Goal: Task Accomplishment & Management: Use online tool/utility

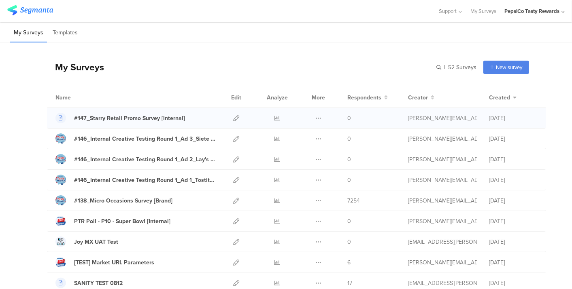
click at [233, 114] on div at bounding box center [235, 118] width 17 height 20
click at [233, 116] on icon at bounding box center [236, 118] width 6 height 6
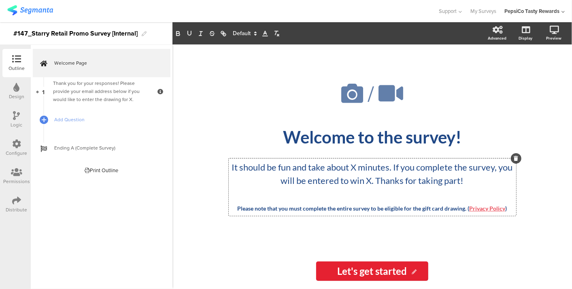
click at [372, 179] on div "It should be fun and take about X minutes. If you complete the survey, you will…" at bounding box center [372, 187] width 287 height 57
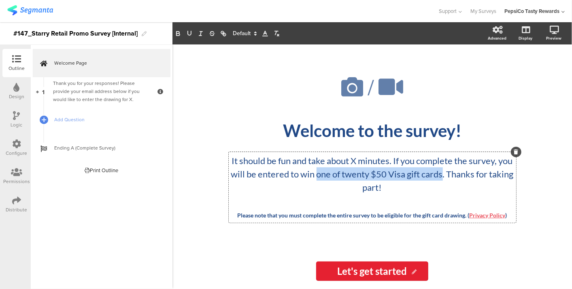
drag, startPoint x: 316, startPoint y: 174, endPoint x: 442, endPoint y: 180, distance: 125.5
click at [442, 180] on p "It should be fun and take about X minutes. If you complete the survey, you will…" at bounding box center [372, 174] width 283 height 40
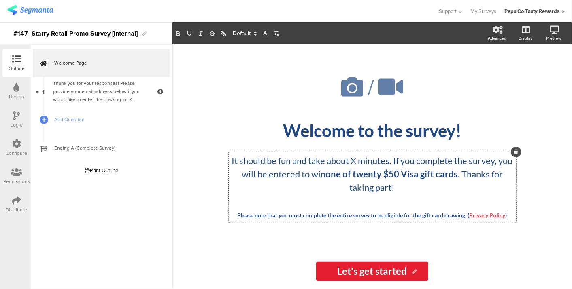
copy p "It should be fun and take about X minutes. If you complete the survey, you will…"
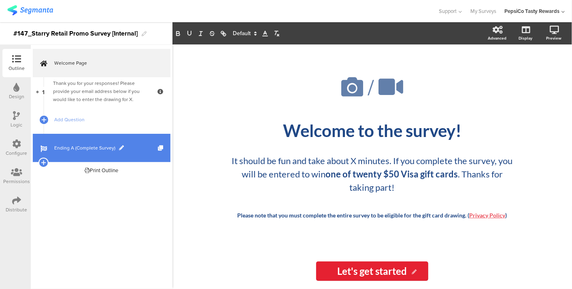
click at [123, 155] on link "Ending A (Complete Survey)" at bounding box center [102, 148] width 138 height 28
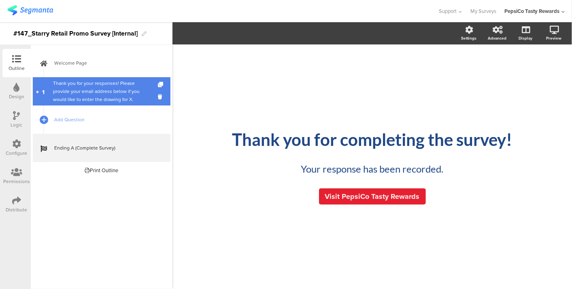
click at [87, 93] on div "Thank you for your responses! Please provide your email address below if you wo…" at bounding box center [101, 91] width 97 height 24
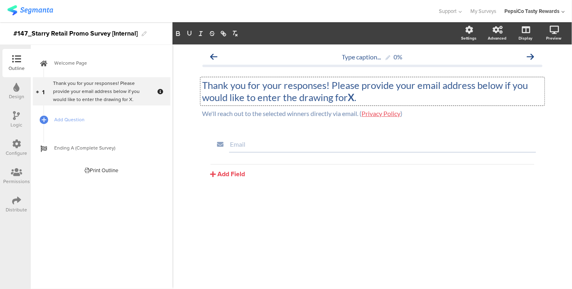
click at [352, 95] on div "Thank you for your responses! Please provide your email address below if you wo…" at bounding box center [372, 91] width 344 height 28
click at [352, 95] on p "Thank you for your responses! Please provide your email address below if you wo…" at bounding box center [372, 91] width 340 height 24
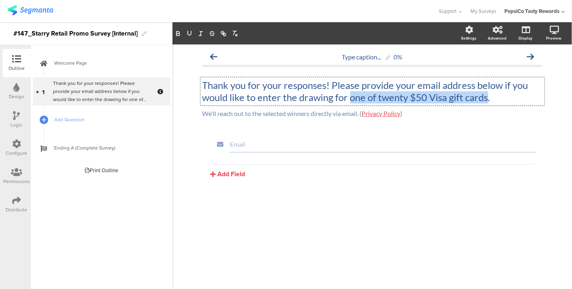
drag, startPoint x: 349, startPoint y: 96, endPoint x: 486, endPoint y: 95, distance: 137.1
click at [486, 95] on p "Thank you for your responses! Please provide your email address below if you wo…" at bounding box center [372, 91] width 340 height 24
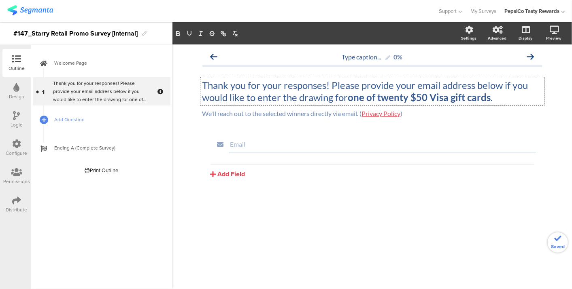
click at [360, 178] on div "Add Field Text Name URL Email Date Phone number Dropdown US State Country Check…" at bounding box center [372, 171] width 324 height 15
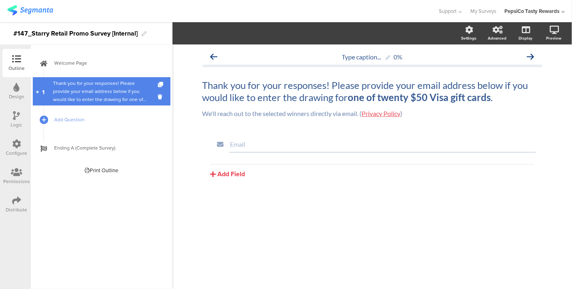
click at [86, 77] on link "1 Thank you for your responses! Please provide your email address below if you …" at bounding box center [102, 91] width 138 height 28
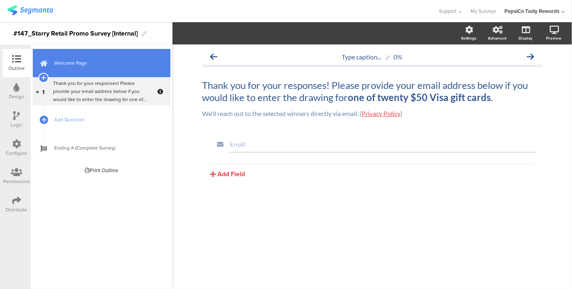
click at [87, 64] on span "Welcome Page" at bounding box center [106, 63] width 104 height 8
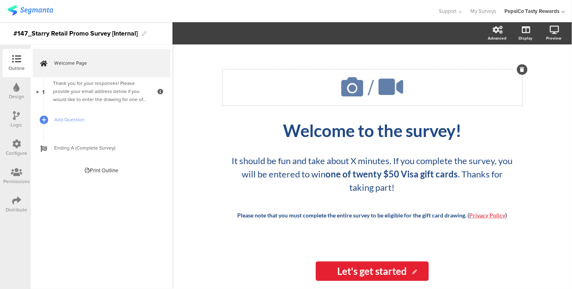
click at [359, 89] on icon at bounding box center [352, 87] width 28 height 28
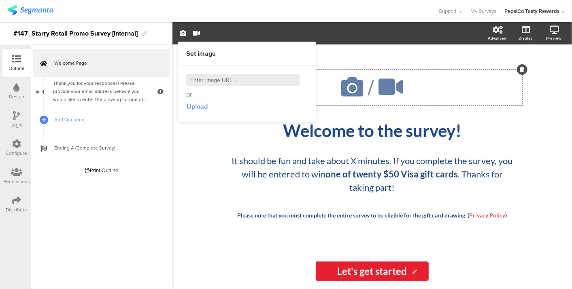
click at [199, 104] on span "Upload" at bounding box center [196, 106] width 21 height 9
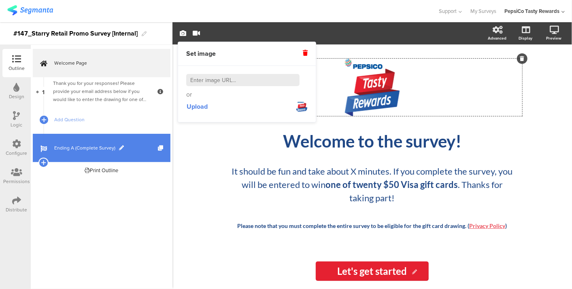
click at [91, 148] on span "Ending A (Complete Survey)" at bounding box center [106, 148] width 104 height 8
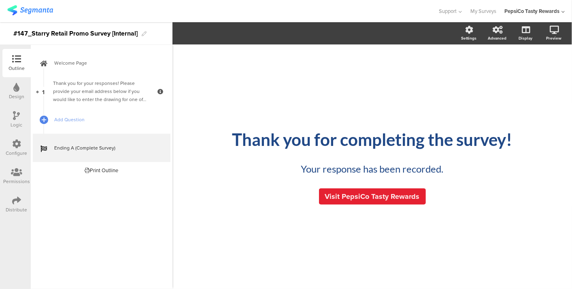
click at [370, 89] on div "/ Thank you for completing the survey! Thank you for completing the survey! You…" at bounding box center [372, 163] width 340 height 237
click at [355, 131] on div "Thank you for completing the survey! Thank you for completing the survey!" at bounding box center [371, 139] width 303 height 24
click at [268, 87] on div "/ Thank you for completing the survey! Thank you for completing the survey! Tha…" at bounding box center [372, 163] width 340 height 237
click at [324, 80] on div "/ Thank you for completing the survey! Thank you for completing the survey! You…" at bounding box center [372, 163] width 340 height 237
click at [375, 89] on div "/ Thank you for completing the survey! Thank you for completing the survey! You…" at bounding box center [372, 163] width 340 height 237
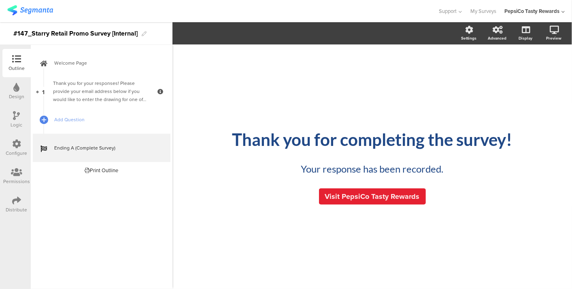
click at [392, 95] on div "/ Thank you for completing the survey! Thank you for completing the survey! You…" at bounding box center [372, 163] width 340 height 237
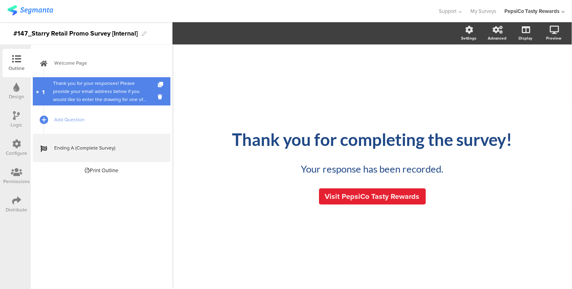
click at [101, 90] on div "Thank you for your responses! Please provide your email address below if you wo…" at bounding box center [101, 91] width 97 height 24
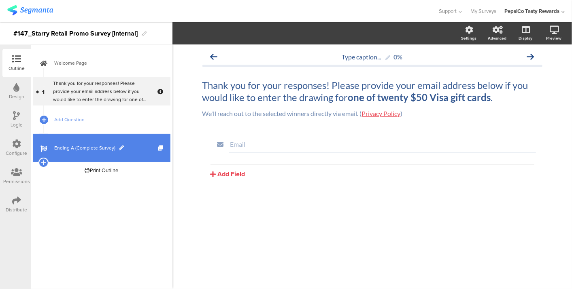
click at [96, 153] on link "Ending A (Complete Survey)" at bounding box center [102, 148] width 138 height 28
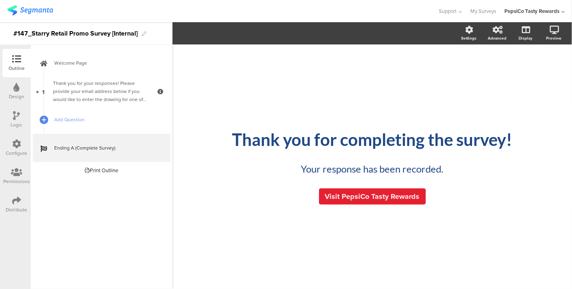
click at [418, 111] on div "/ Thank you for completing the survey! Thank you for completing the survey! You…" at bounding box center [372, 163] width 340 height 237
click at [463, 36] on div "Settings" at bounding box center [468, 38] width 15 height 6
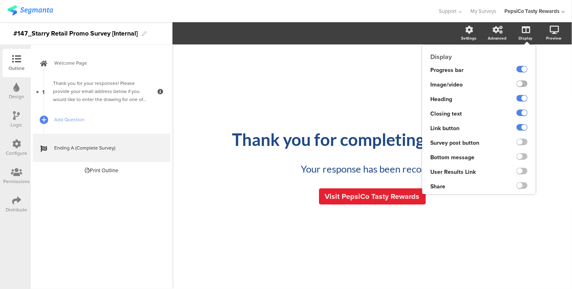
click at [520, 85] on label at bounding box center [521, 84] width 11 height 6
click at [0, 0] on input "checkbox" at bounding box center [0, 0] width 0 height 0
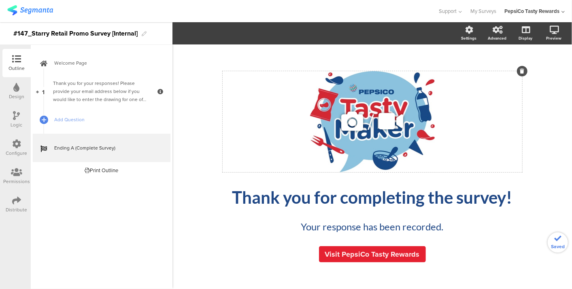
click at [358, 120] on icon at bounding box center [352, 122] width 28 height 28
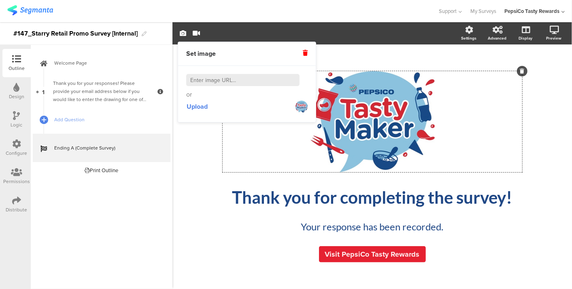
click at [307, 51] on div "Set image" at bounding box center [247, 54] width 138 height 24
click at [305, 53] on icon at bounding box center [305, 53] width 5 height 6
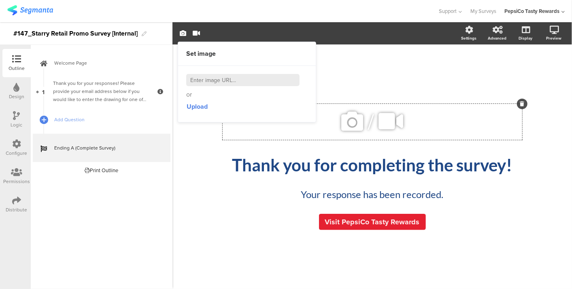
click at [360, 123] on icon at bounding box center [352, 122] width 28 height 28
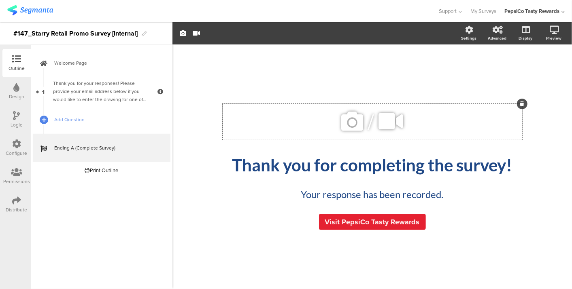
click at [356, 124] on icon at bounding box center [352, 122] width 28 height 28
click at [350, 125] on icon at bounding box center [352, 122] width 28 height 28
drag, startPoint x: 240, startPoint y: 235, endPoint x: 248, endPoint y: 218, distance: 18.5
click at [240, 235] on div "/ Thank you for completing the survey! Thank you for completing the survey! You…" at bounding box center [372, 167] width 324 height 150
click at [349, 122] on icon at bounding box center [352, 122] width 28 height 28
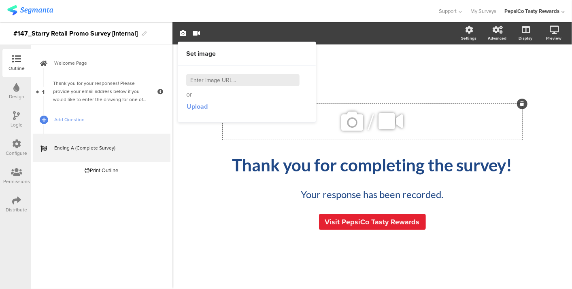
click at [196, 104] on span "Upload" at bounding box center [196, 106] width 21 height 9
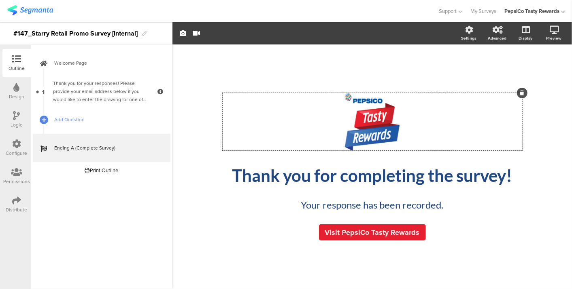
click at [239, 256] on div "/ Thank you for completing the survey! Thank you for completing the survey! You…" at bounding box center [372, 163] width 340 height 237
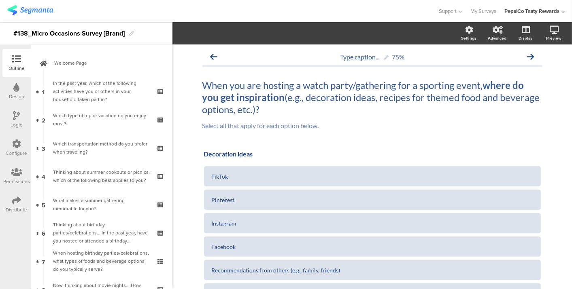
scroll to position [263, 0]
